Goal: Find contact information: Find contact information

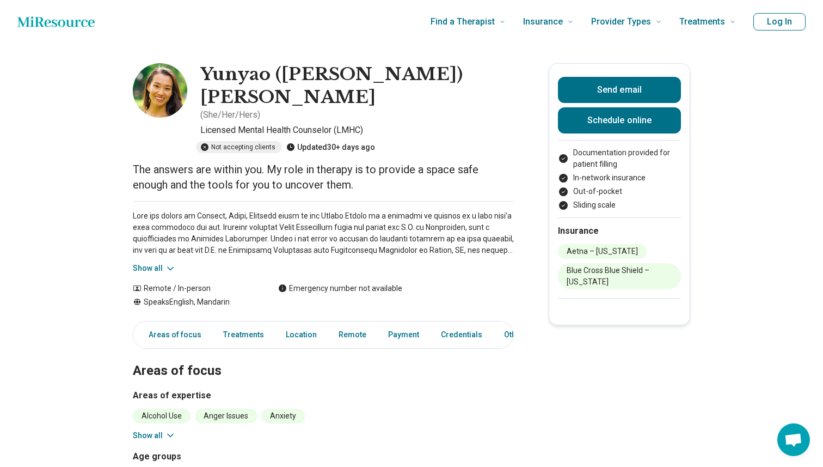
click at [167, 263] on icon at bounding box center [170, 268] width 11 height 11
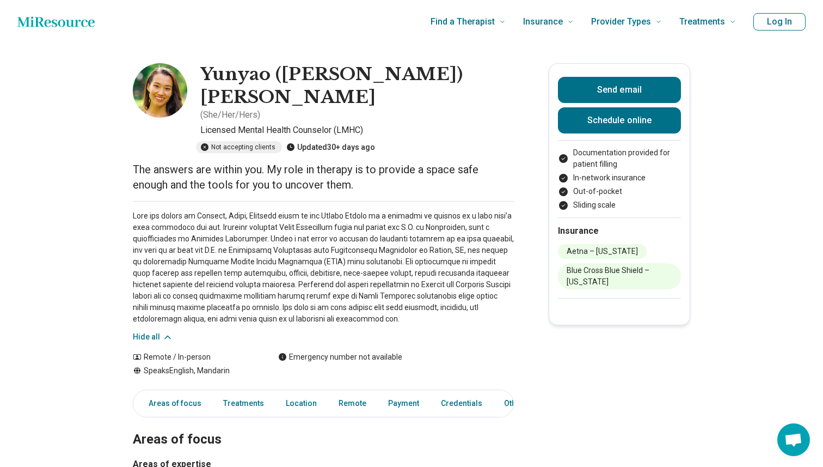
click at [162, 332] on icon at bounding box center [167, 337] width 11 height 11
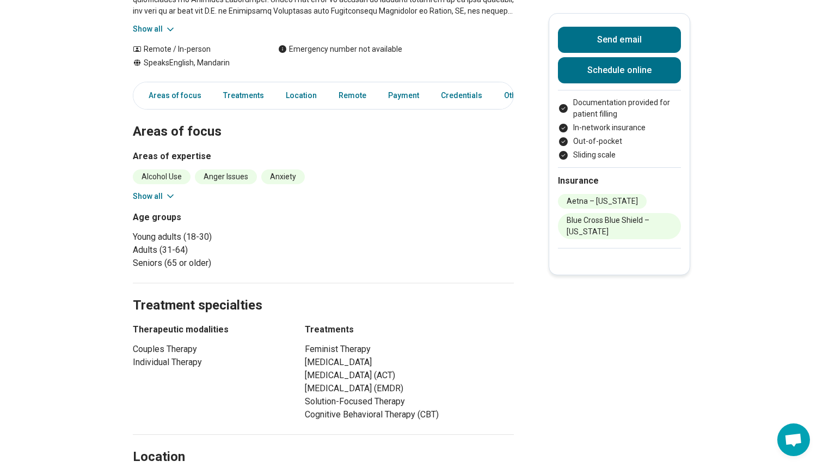
scroll to position [258, 0]
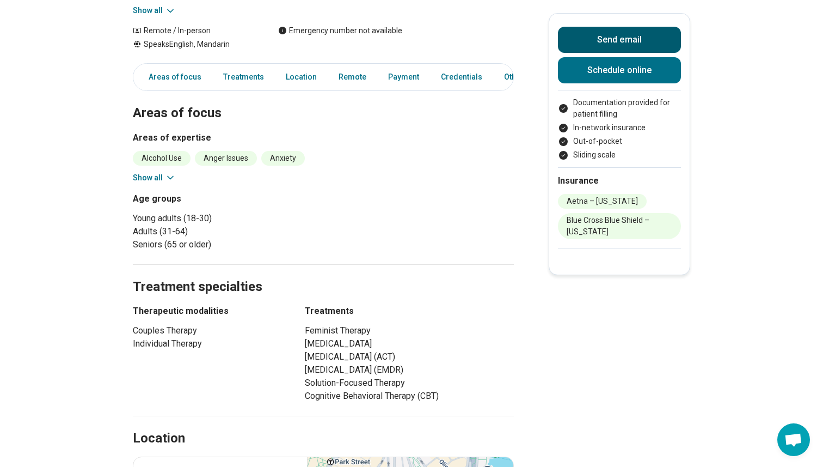
click at [604, 38] on button "Send email" at bounding box center [619, 40] width 123 height 26
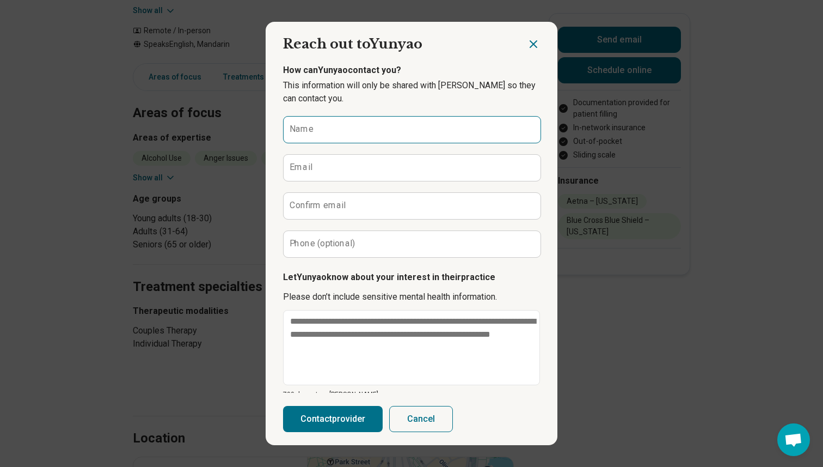
scroll to position [0, 0]
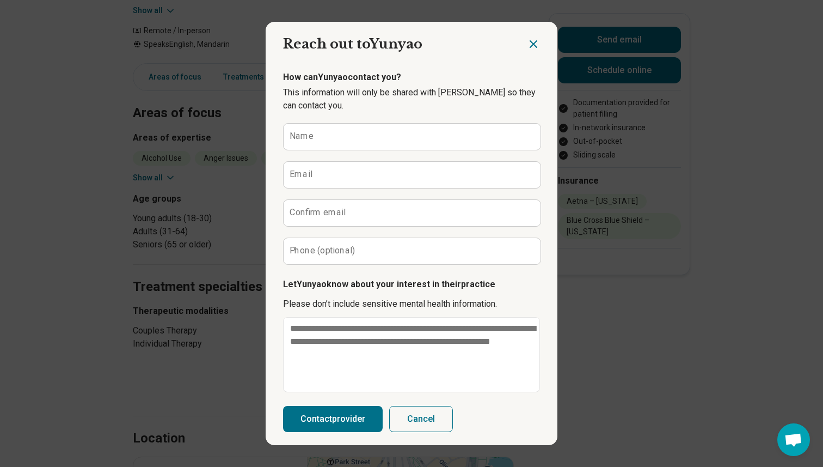
click at [538, 40] on icon "Close dialog" at bounding box center [533, 44] width 13 height 13
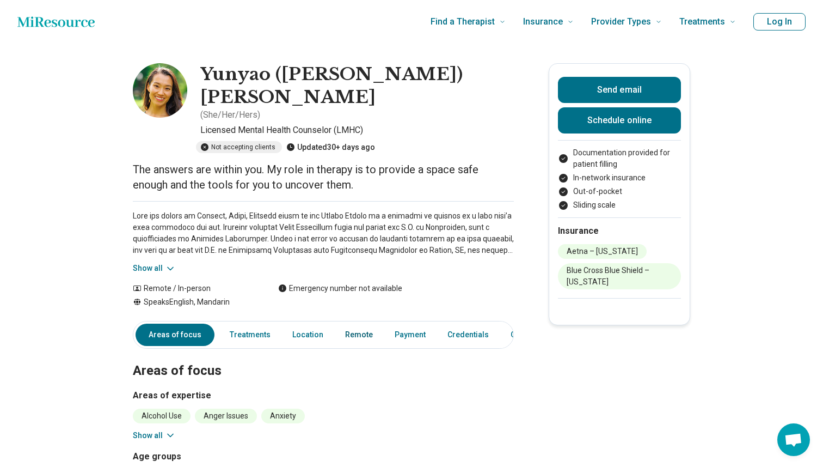
click at [358, 323] on link "Remote" at bounding box center [359, 334] width 41 height 22
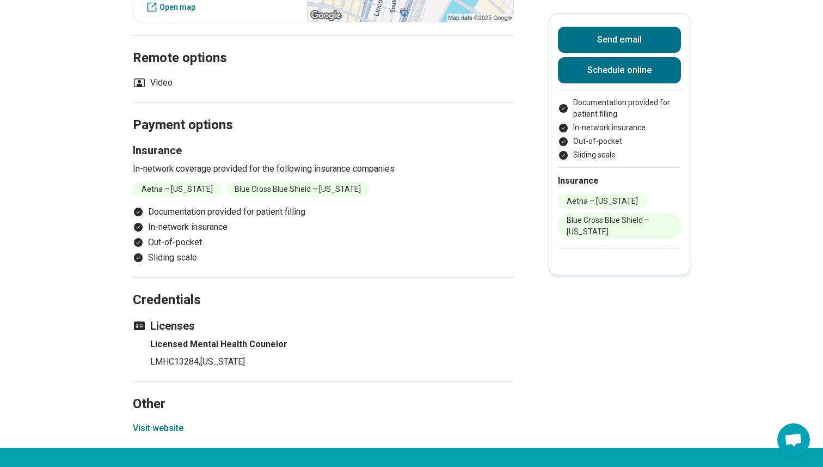
scroll to position [807, 0]
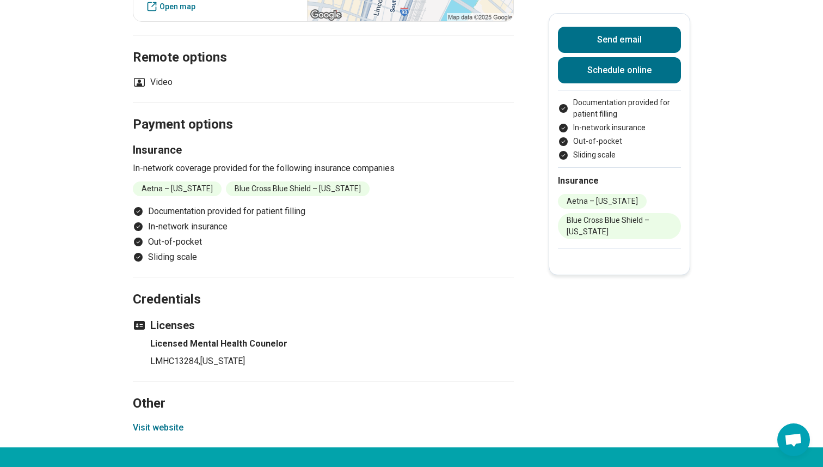
click at [173, 421] on button "Visit website" at bounding box center [158, 427] width 51 height 13
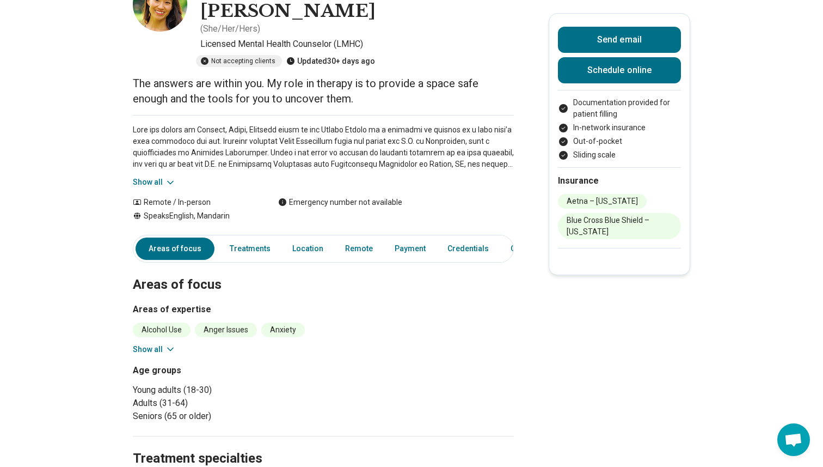
scroll to position [63, 0]
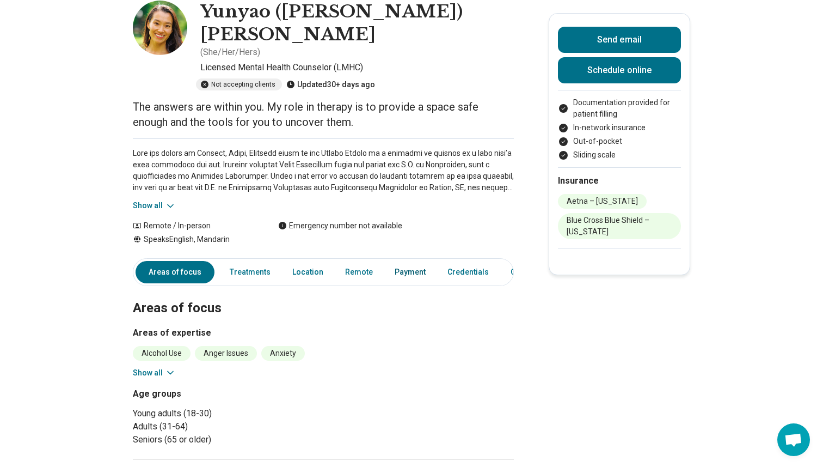
click at [398, 261] on link "Payment" at bounding box center [410, 272] width 44 height 22
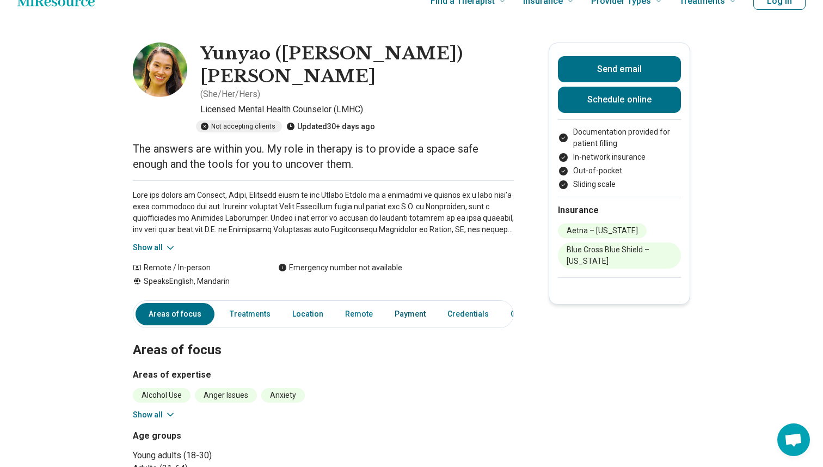
scroll to position [0, 0]
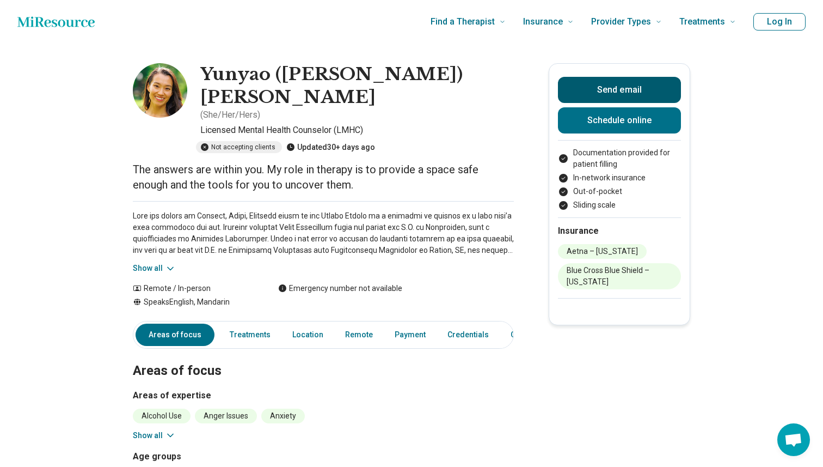
click at [587, 90] on button "Send email" at bounding box center [619, 90] width 123 height 26
type textarea "*"
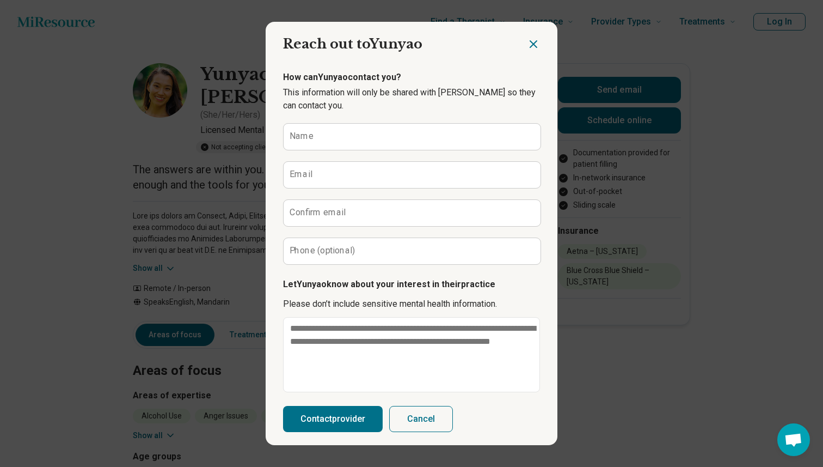
click at [531, 44] on icon "Close dialog" at bounding box center [533, 44] width 13 height 13
